Goal: Find specific page/section: Find specific page/section

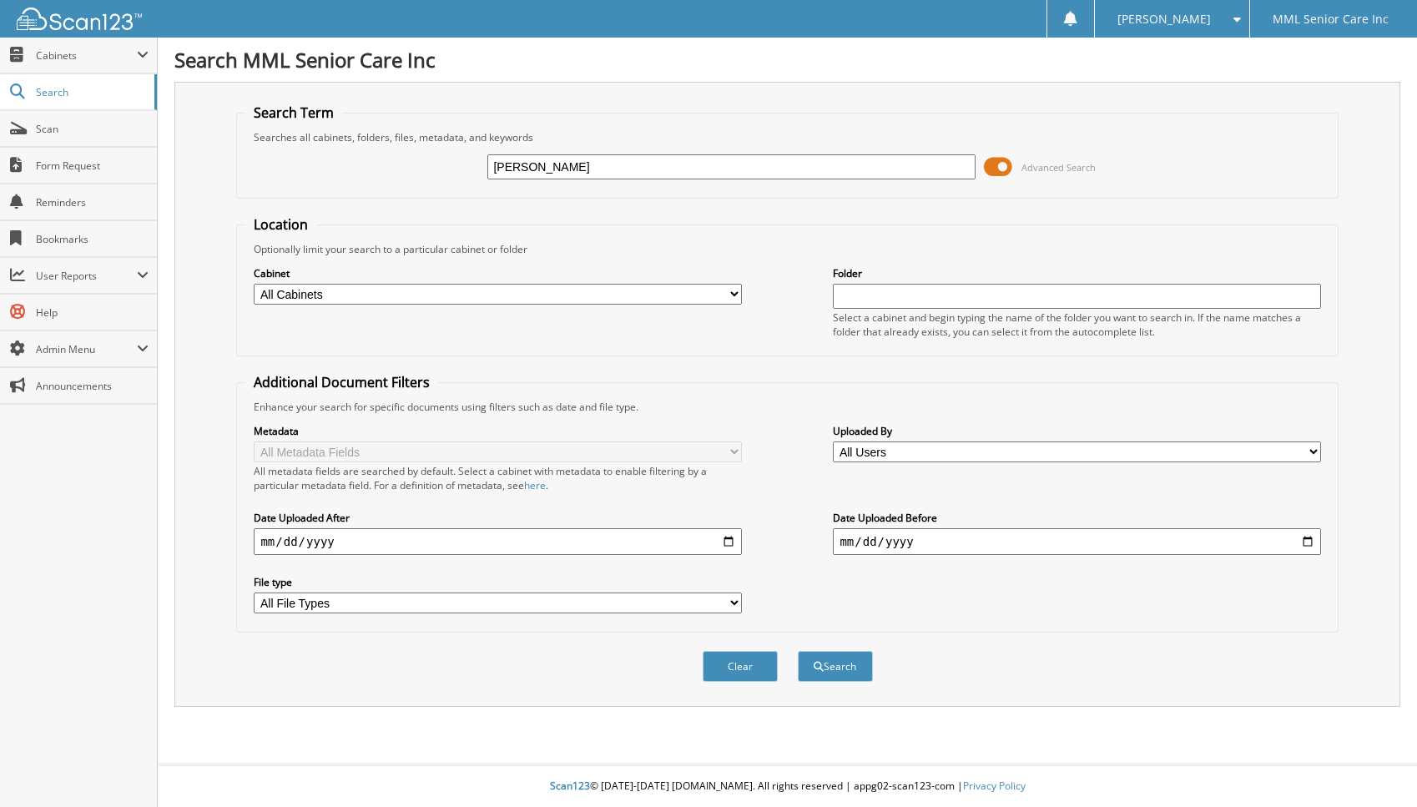
type input "[PERSON_NAME]"
click at [798, 651] on button "Search" at bounding box center [835, 666] width 75 height 31
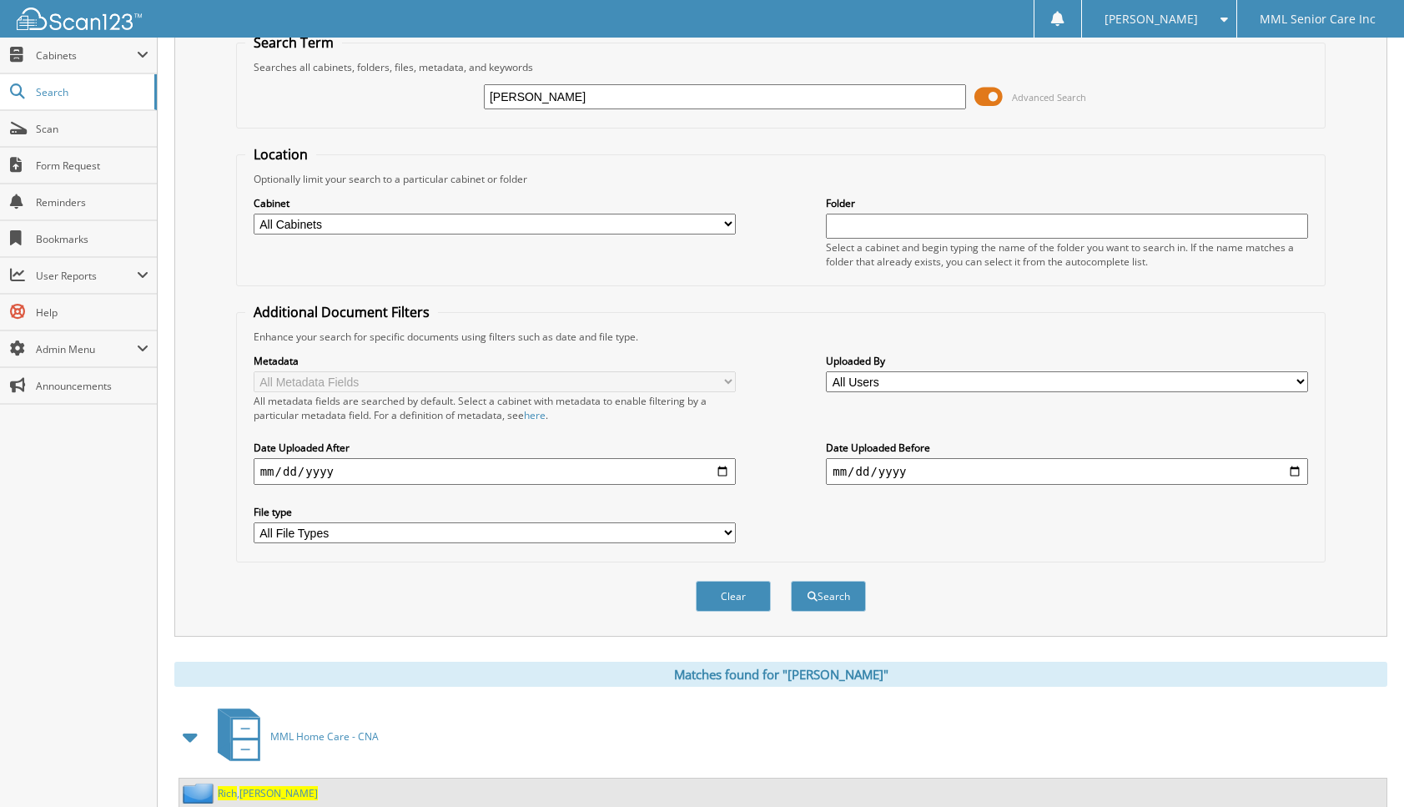
scroll to position [125, 0]
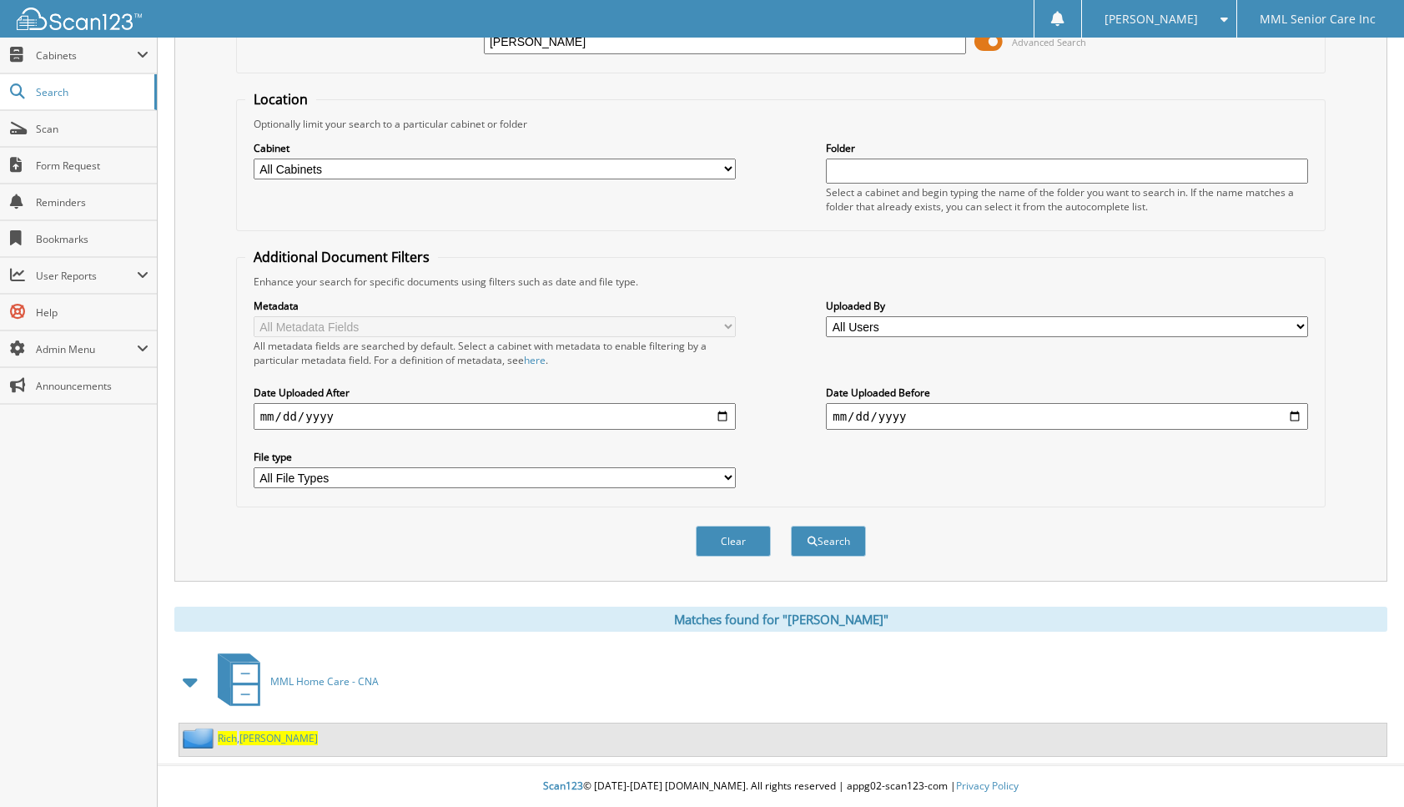
click at [260, 738] on span "[PERSON_NAME]" at bounding box center [278, 738] width 78 height 14
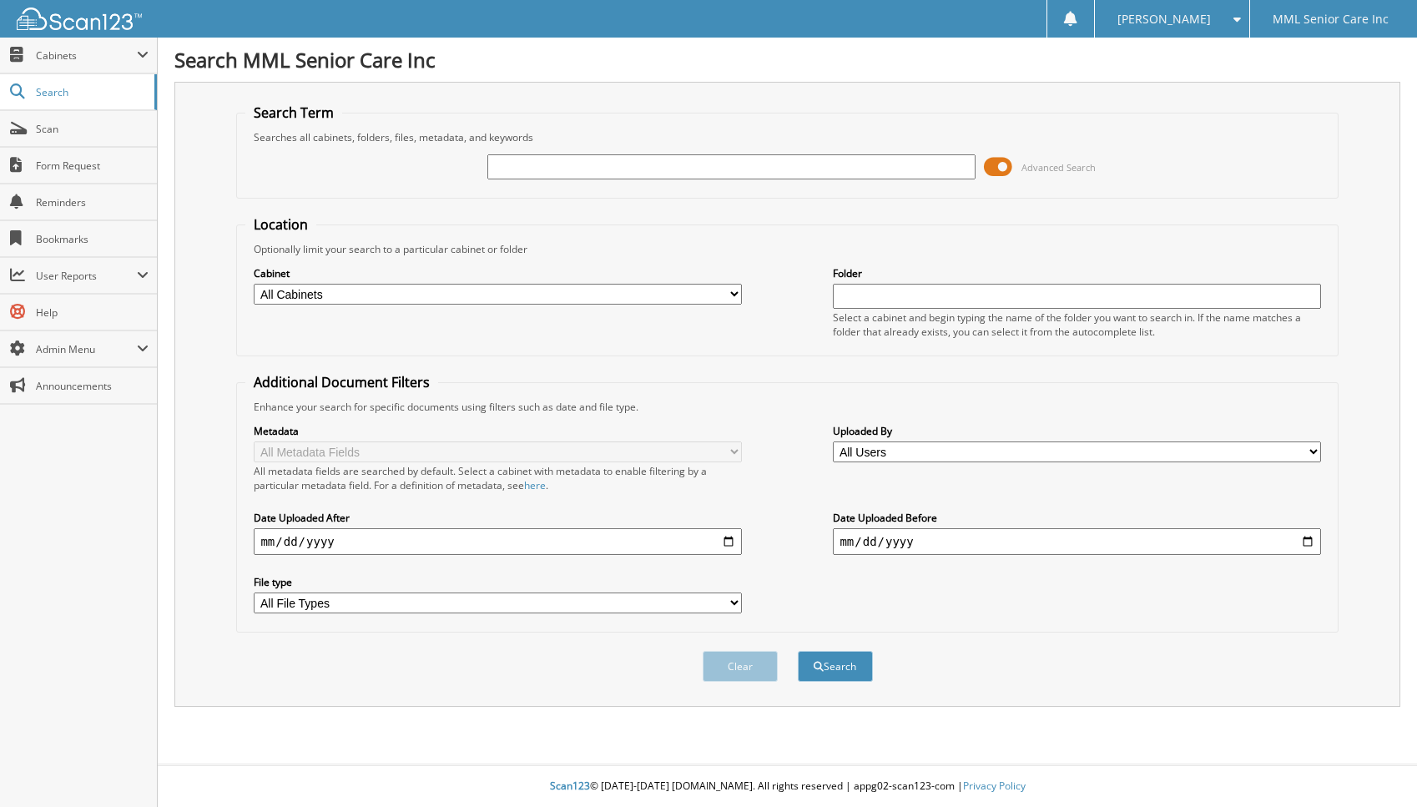
drag, startPoint x: 547, startPoint y: 164, endPoint x: 566, endPoint y: 98, distance: 68.4
click at [547, 164] on input "text" at bounding box center [730, 166] width 487 height 25
type input "[PERSON_NAME]"
click at [839, 668] on button "Search" at bounding box center [835, 666] width 75 height 31
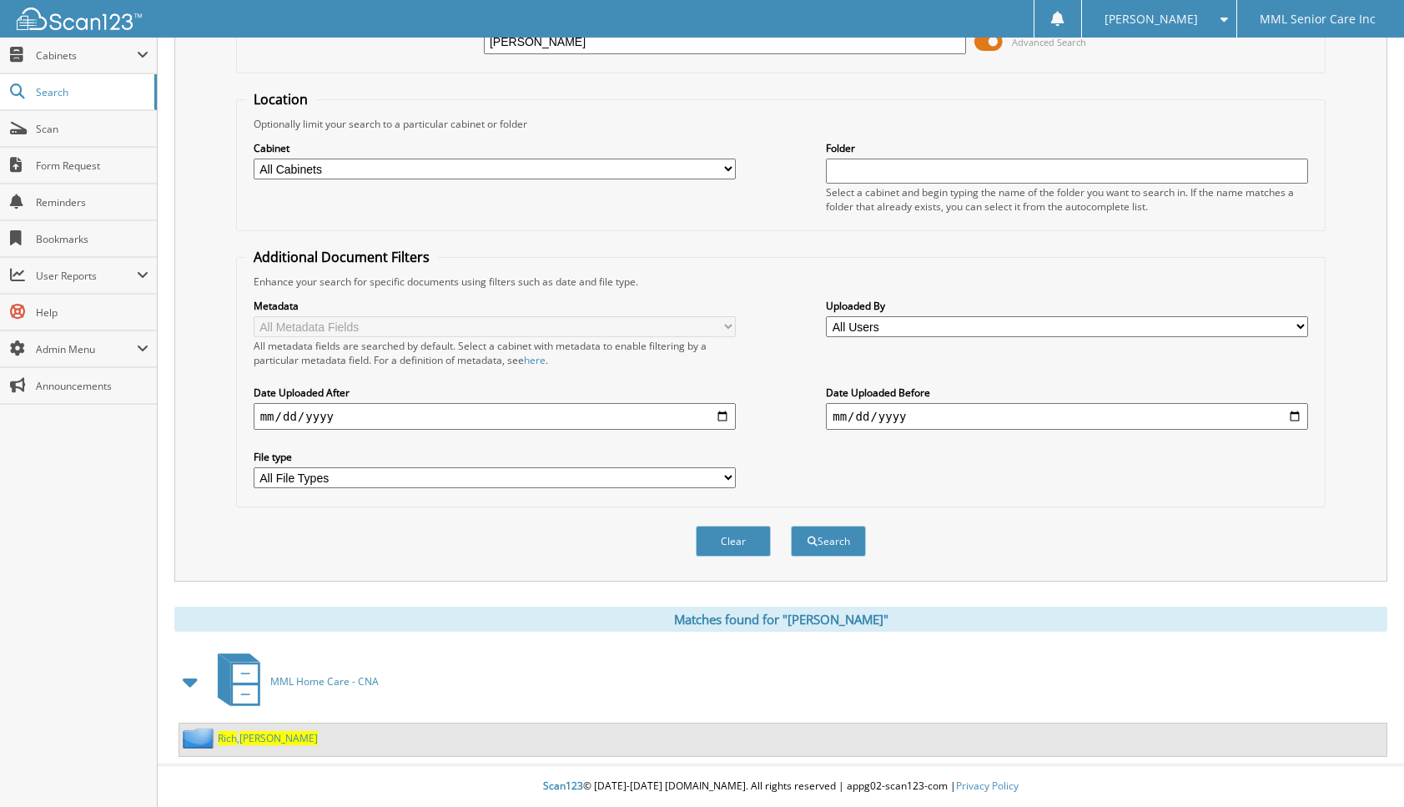
click at [249, 738] on span "[PERSON_NAME]" at bounding box center [278, 738] width 78 height 14
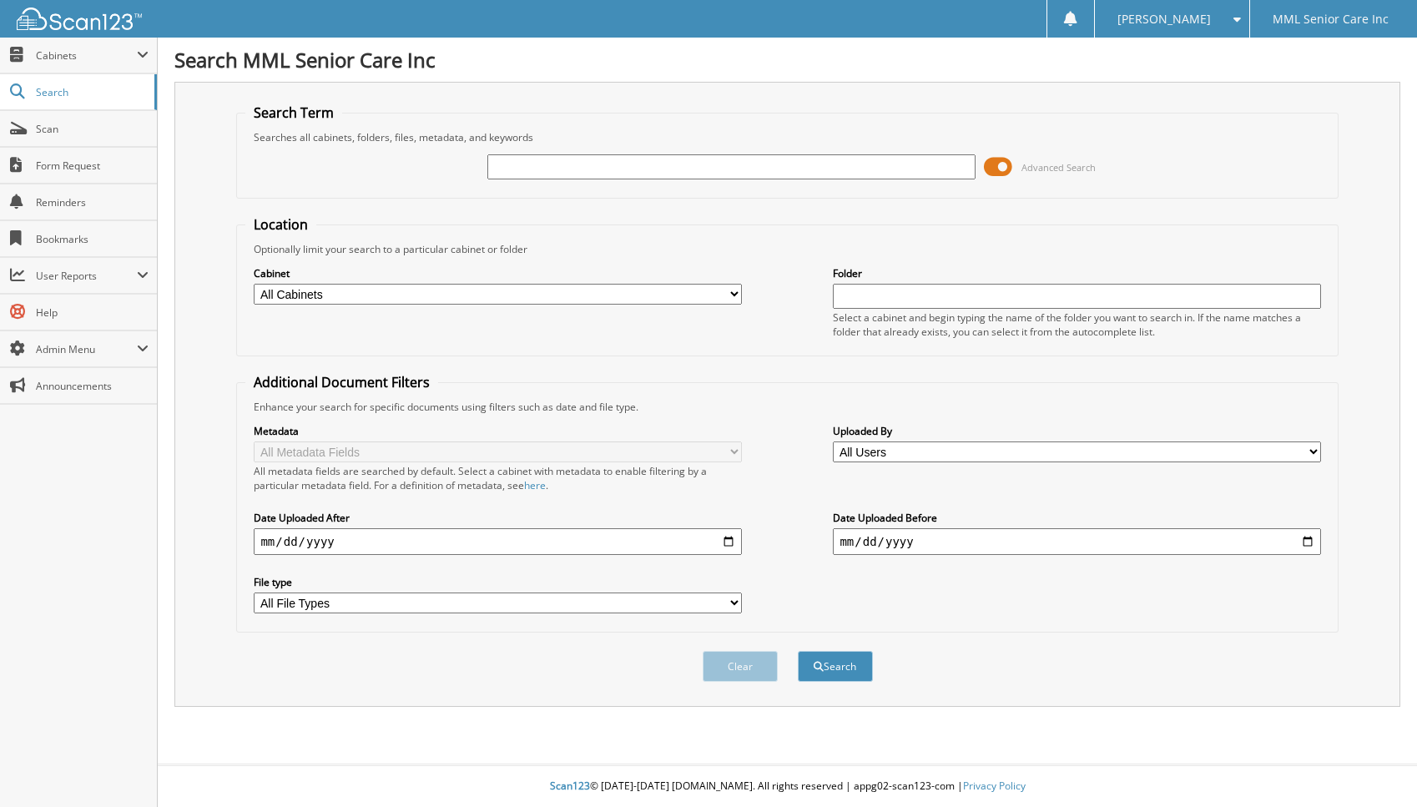
click at [603, 169] on input "text" at bounding box center [730, 166] width 487 height 25
type input "[PERSON_NAME]"
click at [844, 672] on button "Search" at bounding box center [835, 666] width 75 height 31
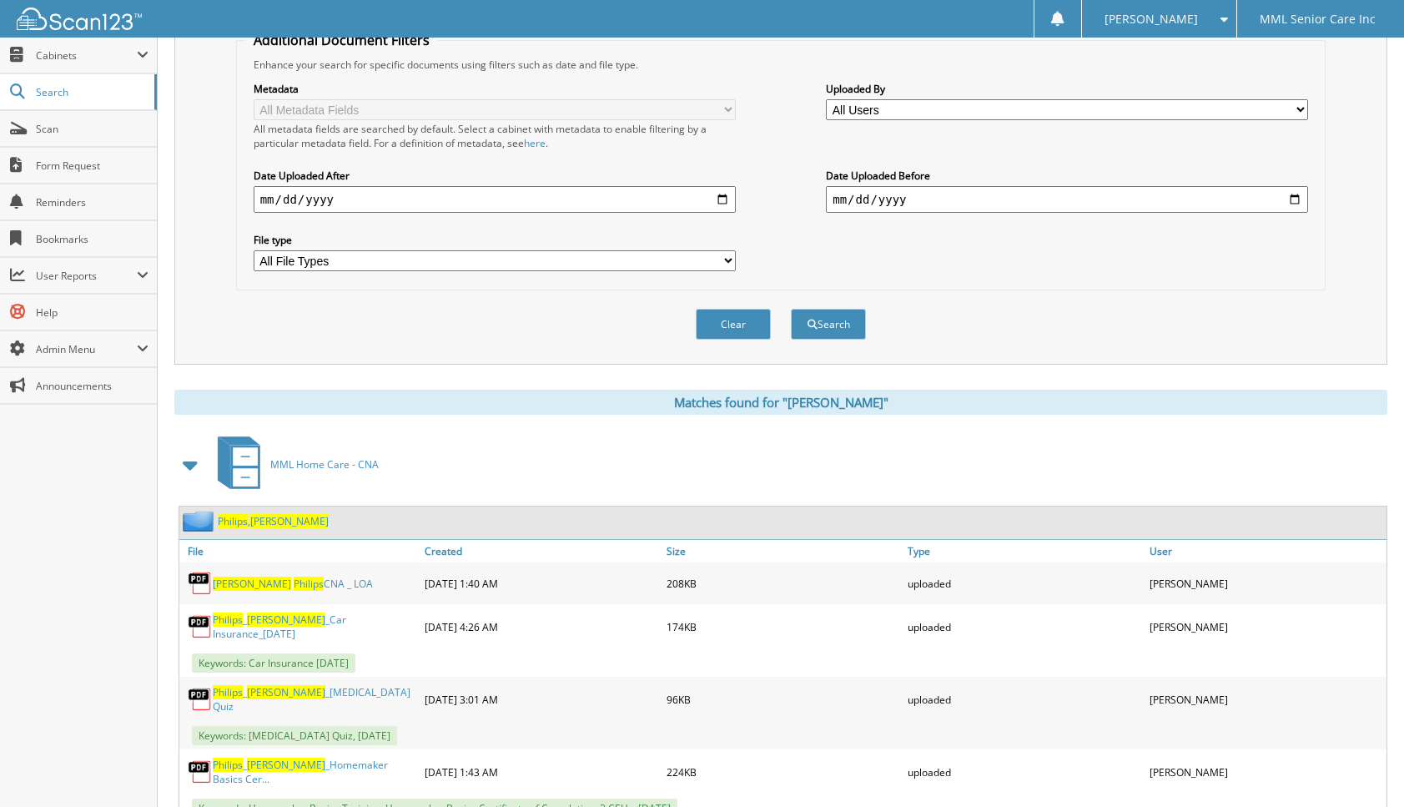
scroll to position [352, 0]
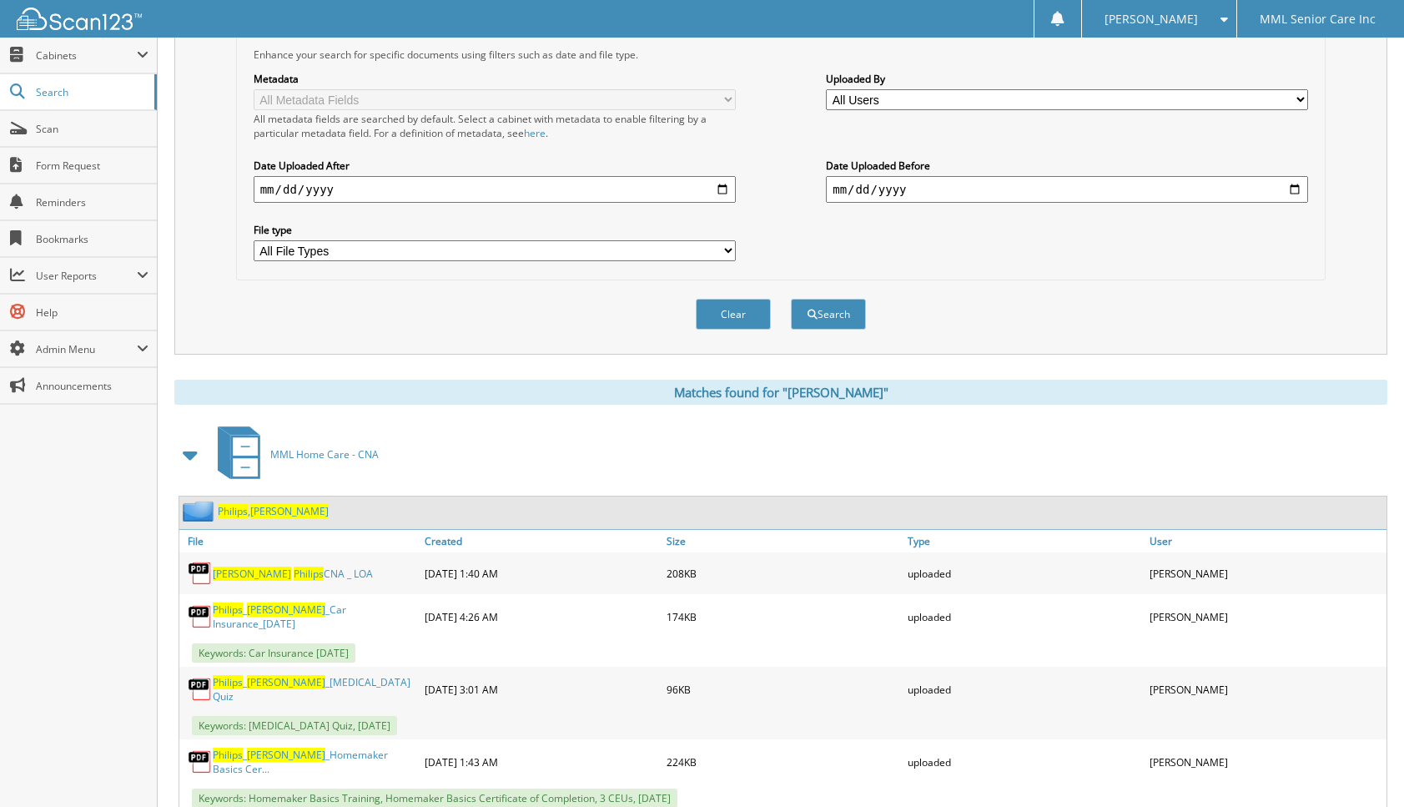
click at [276, 508] on span "[PERSON_NAME]" at bounding box center [289, 511] width 78 height 14
